Goal: Communication & Community: Share content

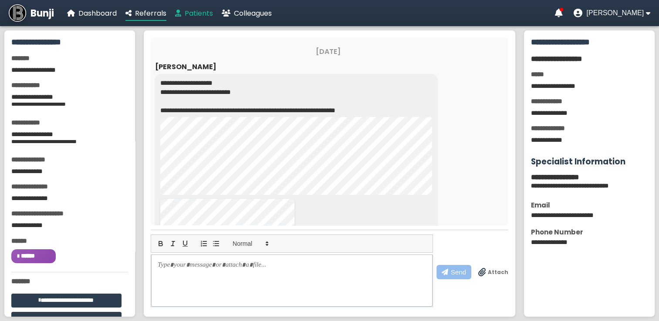
scroll to position [79, 0]
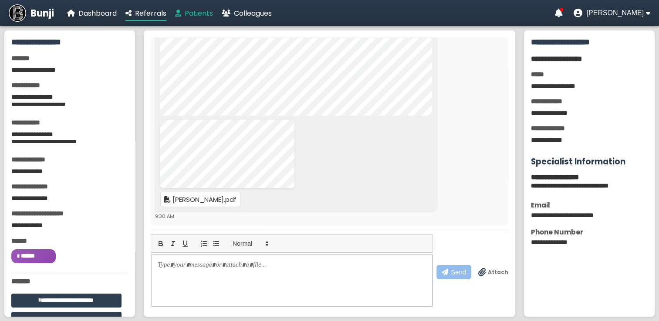
click at [199, 11] on span "Patients" at bounding box center [199, 13] width 28 height 10
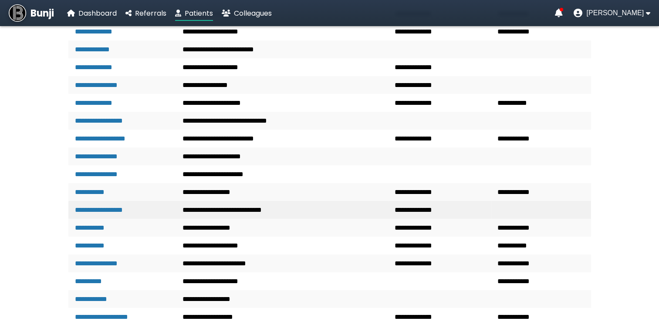
scroll to position [1664, 0]
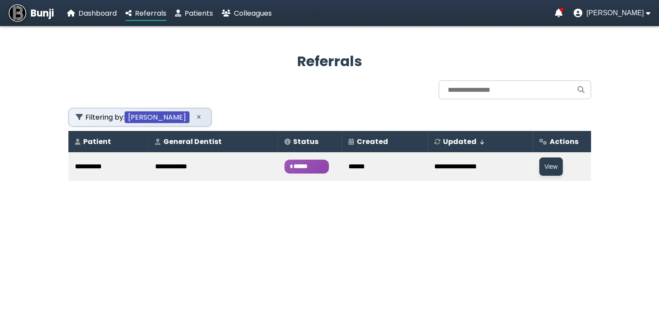
click at [290, 166] on span "******" at bounding box center [306, 167] width 44 height 14
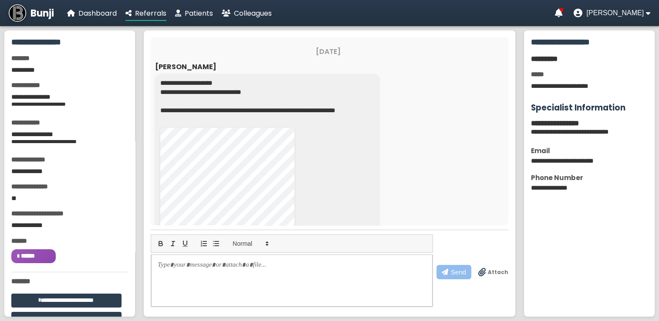
scroll to position [99, 0]
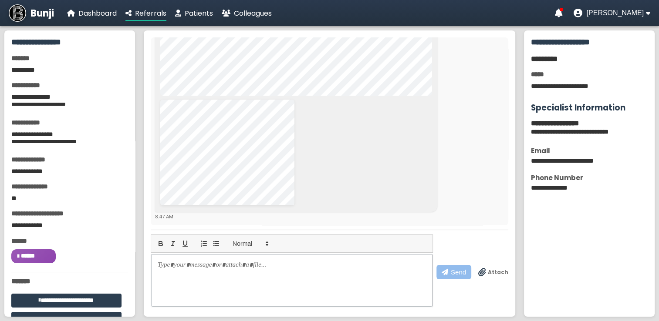
click at [493, 271] on span "Attach" at bounding box center [498, 273] width 20 height 8
click at [0, 0] on input "Attach" at bounding box center [0, 0] width 0 height 0
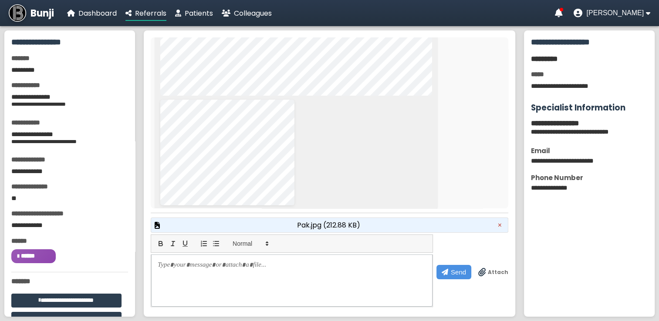
click at [330, 226] on span "Pak.jpg (212.88 KB)" at bounding box center [328, 225] width 63 height 11
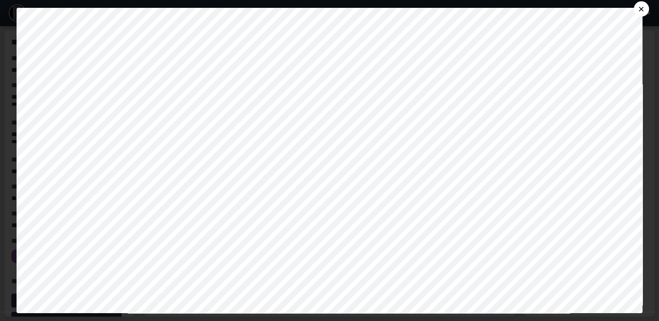
scroll to position [0, 0]
click at [647, 7] on button "×" at bounding box center [640, 8] width 15 height 15
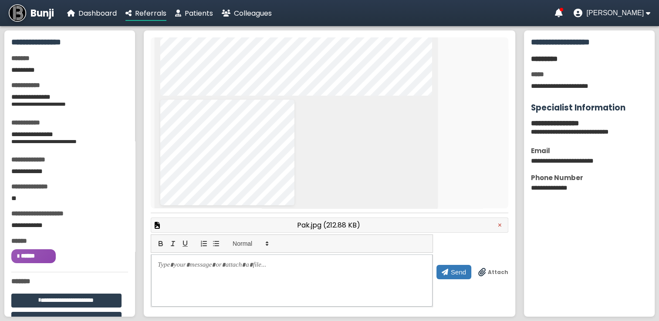
click at [459, 275] on span "Send" at bounding box center [458, 272] width 15 height 7
